Goal: Task Accomplishment & Management: Complete application form

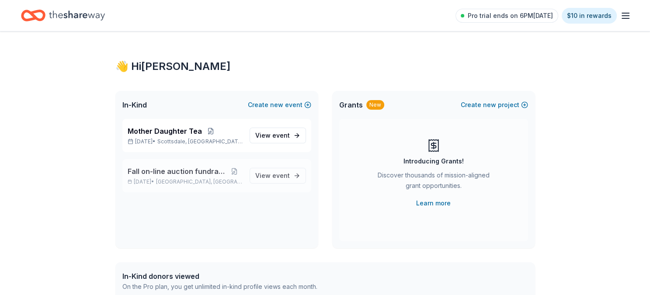
click at [182, 178] on div "Fall on-line auction fundraiser Oct 01, 2025 • Phoenix, AZ" at bounding box center [185, 175] width 115 height 19
click at [192, 177] on div "Fall on-line auction fundraiser Oct 01, 2025 • Phoenix, AZ" at bounding box center [185, 175] width 115 height 19
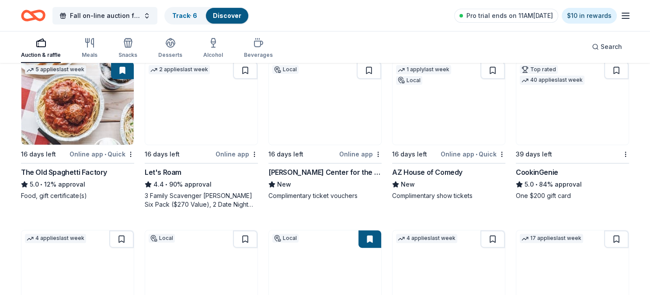
scroll to position [274, 0]
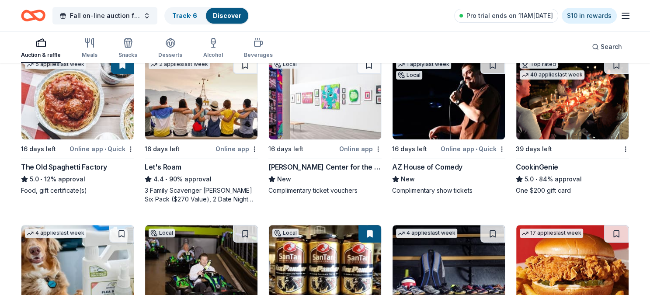
click at [187, 123] on img at bounding box center [201, 97] width 112 height 83
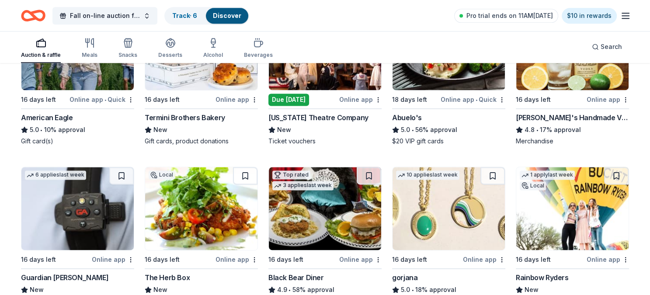
scroll to position [1153, 0]
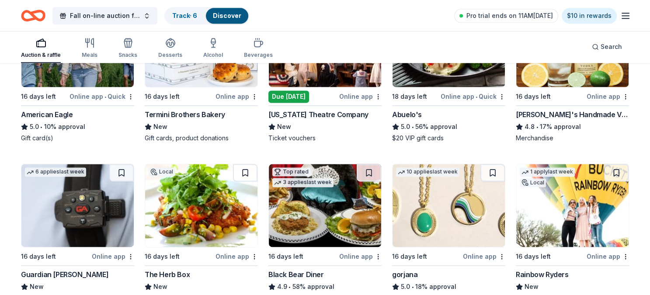
click at [329, 213] on img at bounding box center [325, 205] width 112 height 83
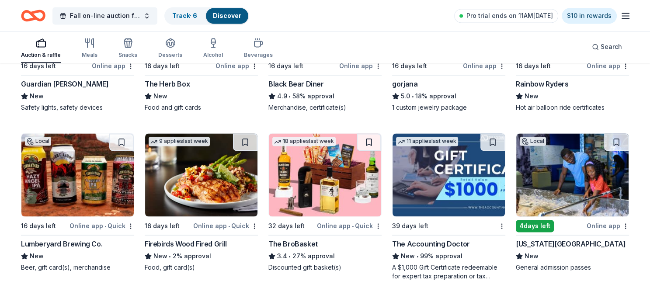
scroll to position [1345, 0]
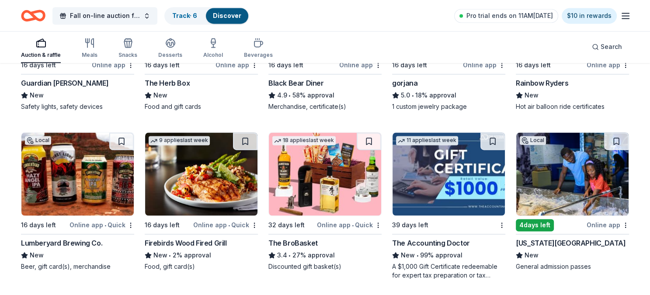
click at [78, 174] on img at bounding box center [77, 174] width 112 height 83
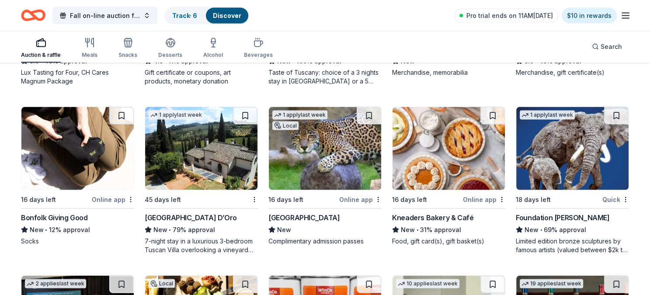
scroll to position [1711, 0]
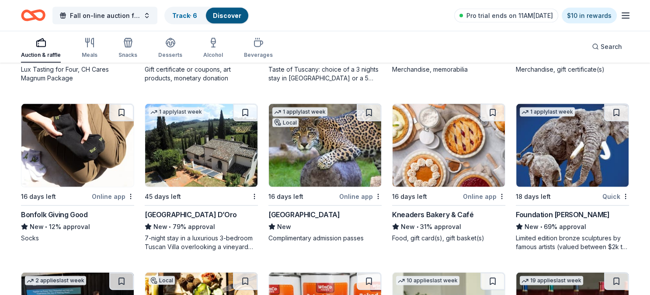
click at [61, 152] on img at bounding box center [77, 145] width 112 height 83
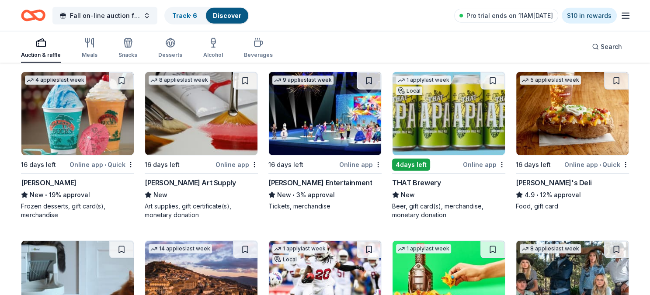
scroll to position [2253, 0]
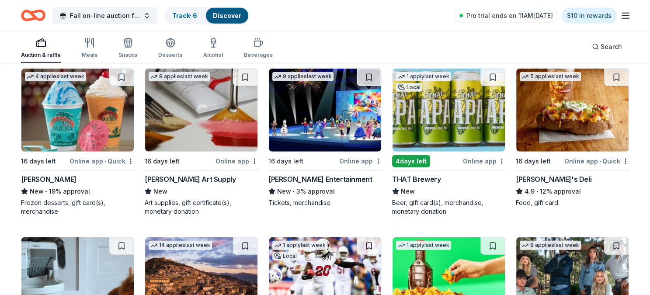
click at [450, 112] on img at bounding box center [449, 110] width 112 height 83
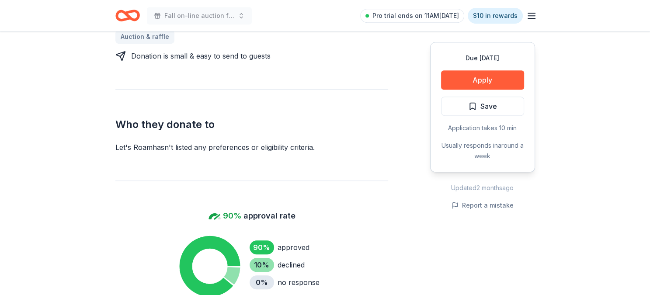
scroll to position [439, 0]
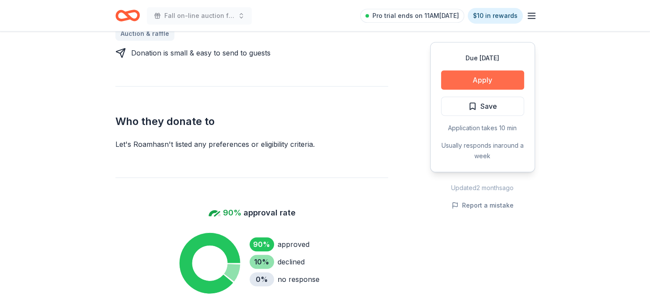
click at [489, 82] on button "Apply" at bounding box center [482, 79] width 83 height 19
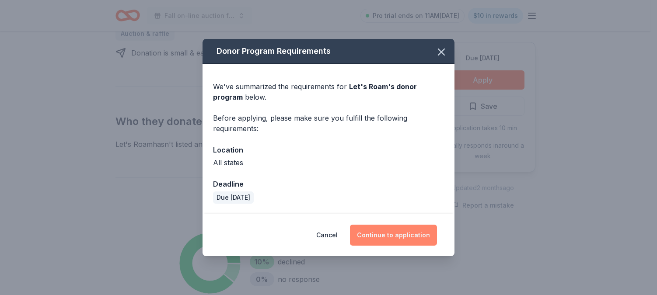
click at [400, 233] on button "Continue to application" at bounding box center [393, 235] width 87 height 21
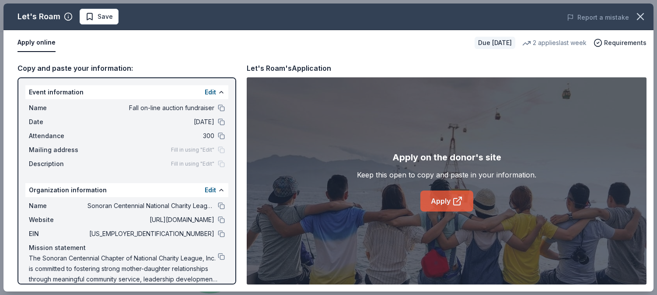
click at [447, 200] on link "Apply" at bounding box center [446, 201] width 53 height 21
click at [642, 15] on icon "button" at bounding box center [640, 16] width 12 height 12
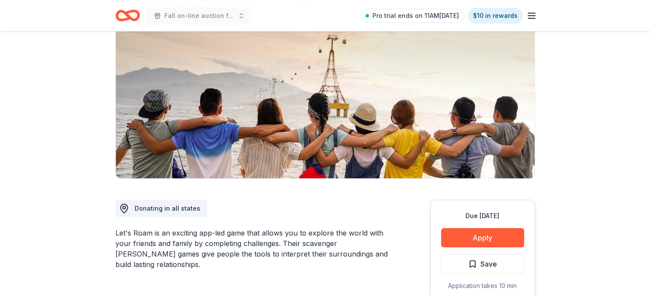
scroll to position [0, 0]
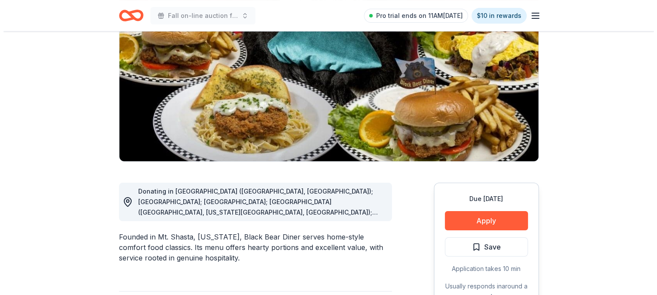
scroll to position [170, 0]
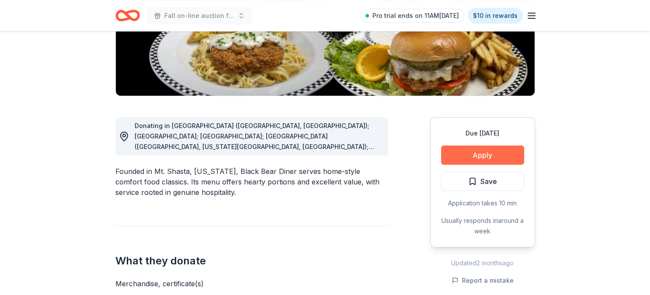
click at [490, 150] on button "Apply" at bounding box center [482, 155] width 83 height 19
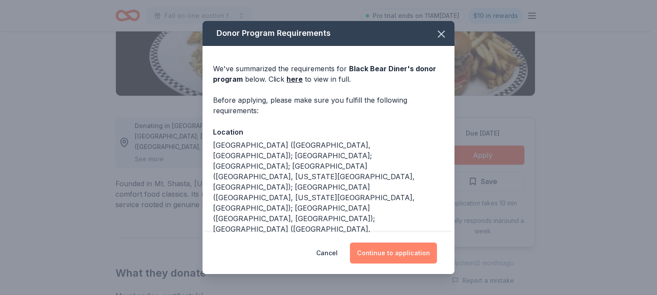
click at [412, 244] on button "Continue to application" at bounding box center [393, 253] width 87 height 21
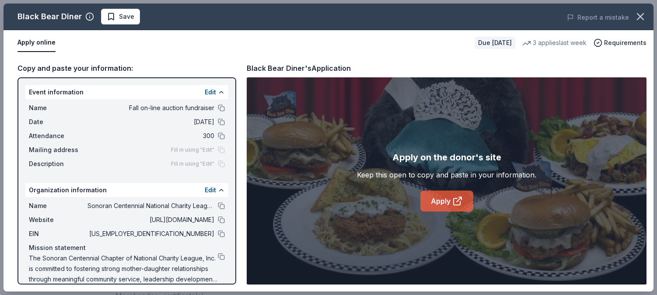
click at [451, 195] on link "Apply" at bounding box center [446, 201] width 53 height 21
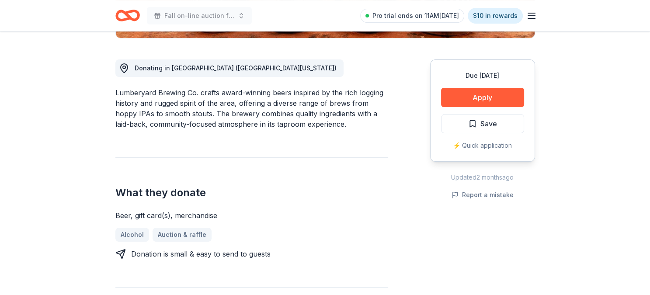
scroll to position [228, 0]
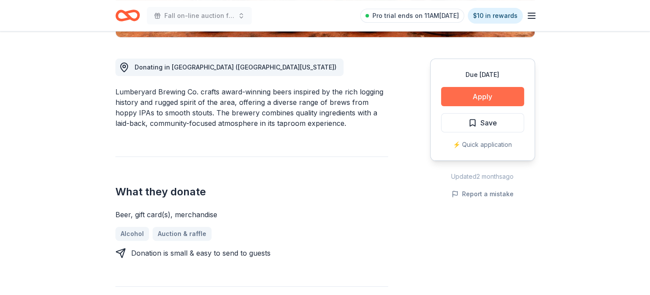
click at [488, 98] on button "Apply" at bounding box center [482, 96] width 83 height 19
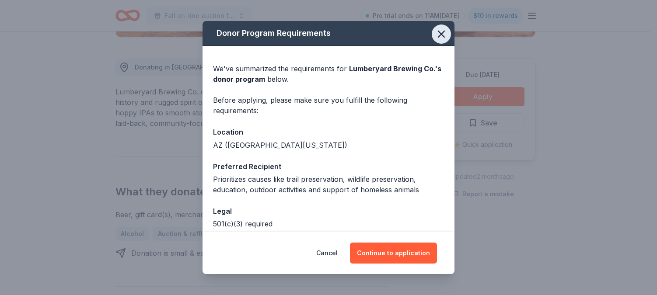
click at [435, 34] on icon "button" at bounding box center [441, 34] width 12 height 12
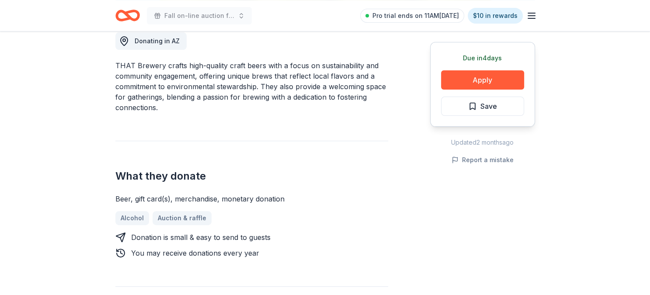
scroll to position [250, 0]
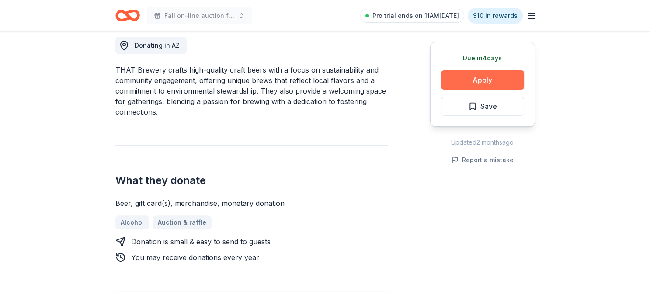
click at [474, 76] on button "Apply" at bounding box center [482, 79] width 83 height 19
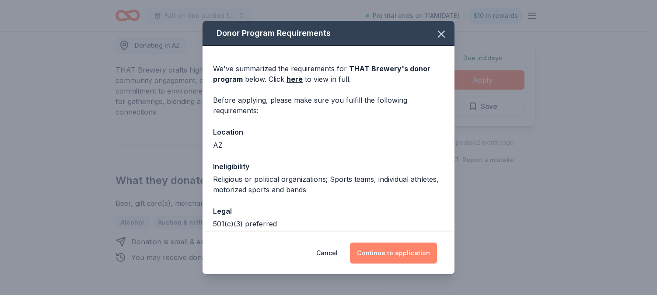
click at [397, 251] on button "Continue to application" at bounding box center [393, 253] width 87 height 21
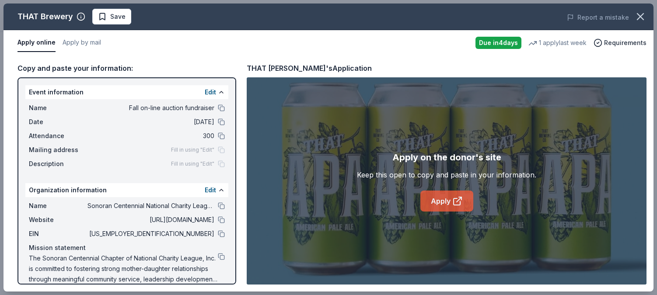
click at [447, 204] on link "Apply" at bounding box center [446, 201] width 53 height 21
click at [643, 17] on icon "button" at bounding box center [640, 16] width 12 height 12
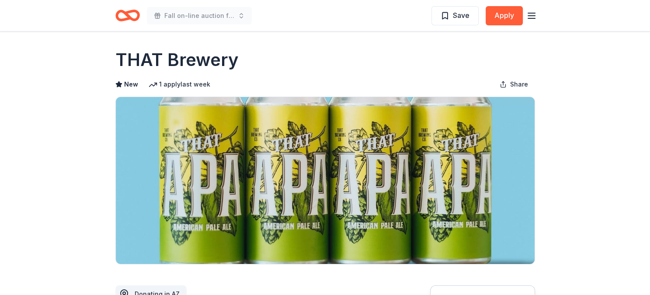
scroll to position [0, 0]
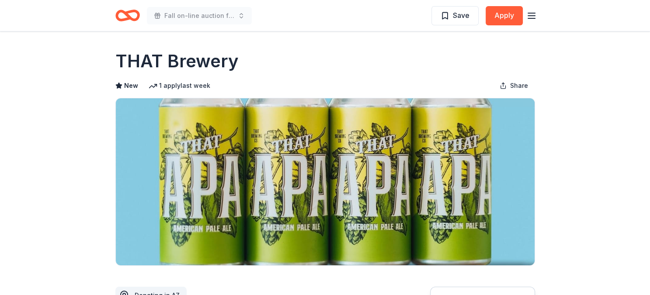
click at [131, 19] on icon "Home" at bounding box center [132, 15] width 14 height 9
click at [128, 17] on icon "Home" at bounding box center [132, 15] width 14 height 9
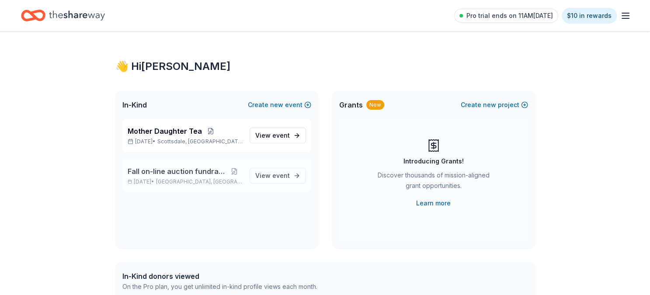
click at [208, 175] on span "Fall on-line auction fundraiser" at bounding box center [177, 171] width 98 height 10
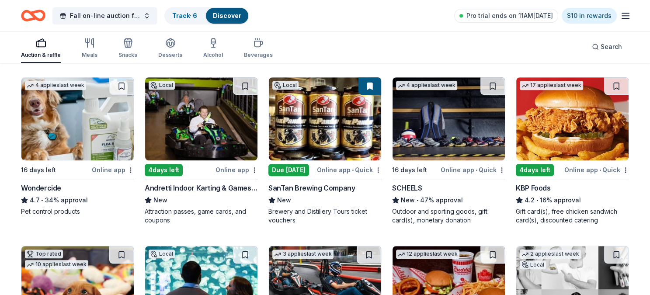
scroll to position [419, 0]
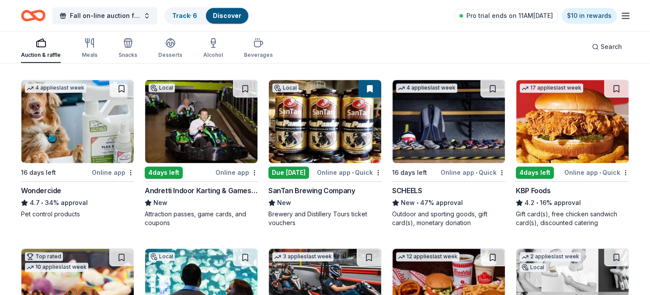
click at [330, 146] on img at bounding box center [325, 121] width 112 height 83
click at [443, 131] on img at bounding box center [449, 121] width 112 height 83
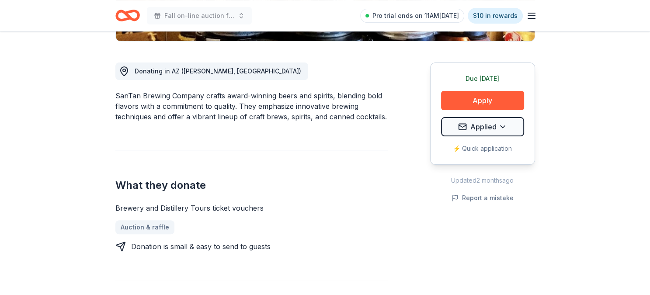
scroll to position [225, 0]
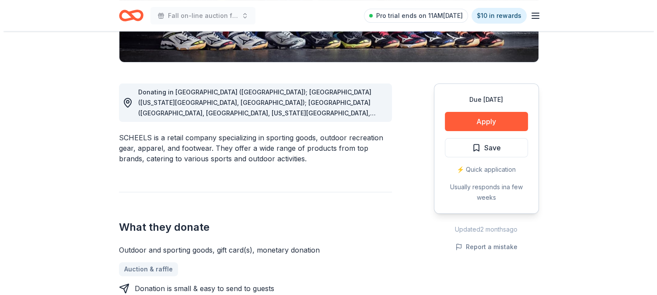
scroll to position [204, 0]
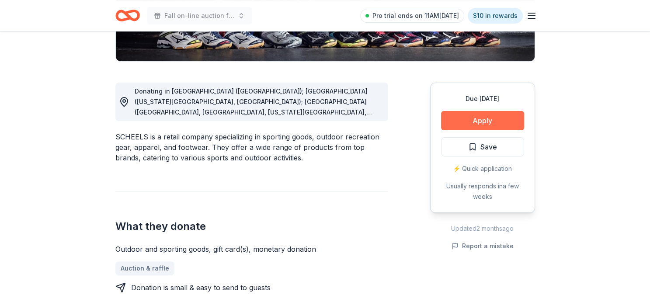
click at [478, 121] on button "Apply" at bounding box center [482, 120] width 83 height 19
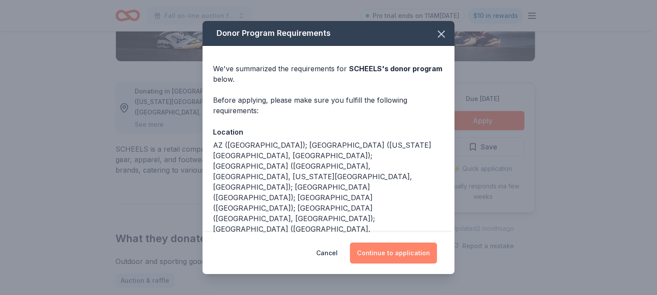
click at [385, 252] on button "Continue to application" at bounding box center [393, 253] width 87 height 21
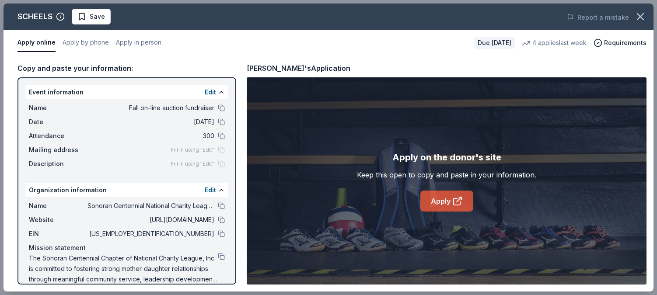
click at [447, 201] on link "Apply" at bounding box center [446, 201] width 53 height 21
